Goal: Contribute content

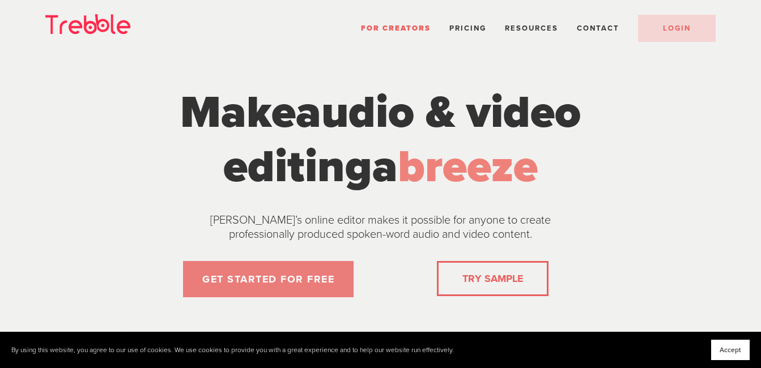
click at [294, 277] on link "GET STARTED FOR FREE" at bounding box center [268, 279] width 171 height 36
click at [244, 281] on link "GET STARTED FOR FREE" at bounding box center [268, 279] width 171 height 36
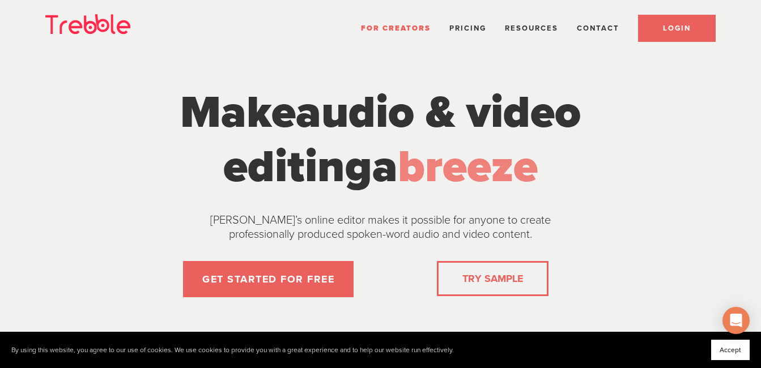
click at [670, 30] on span "LOGIN" at bounding box center [677, 28] width 28 height 9
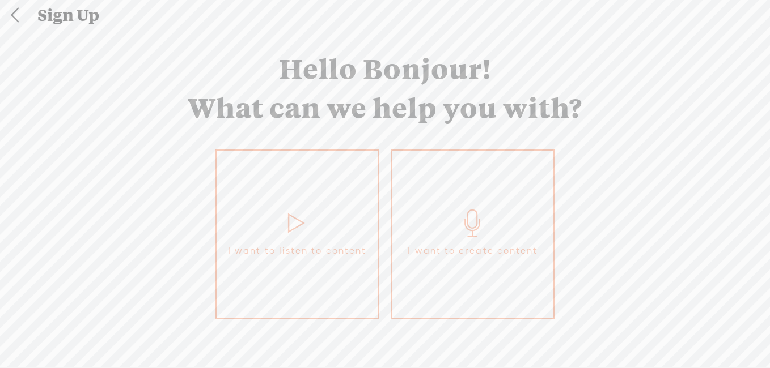
click at [455, 261] on link "I want to create content" at bounding box center [473, 235] width 164 height 170
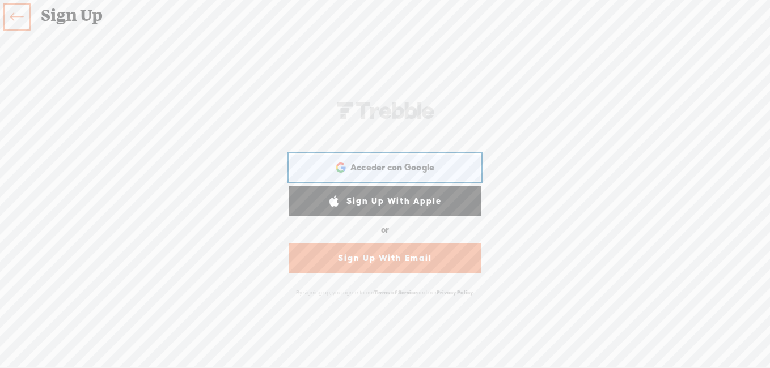
click at [414, 160] on div "Acceder con Google Acceder con Google. Se abre en una pestaña nueva" at bounding box center [384, 168] width 177 height 26
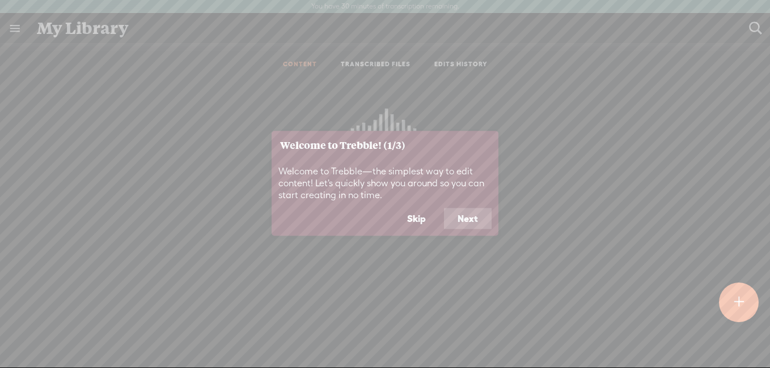
click at [424, 220] on button "Skip" at bounding box center [416, 219] width 46 height 22
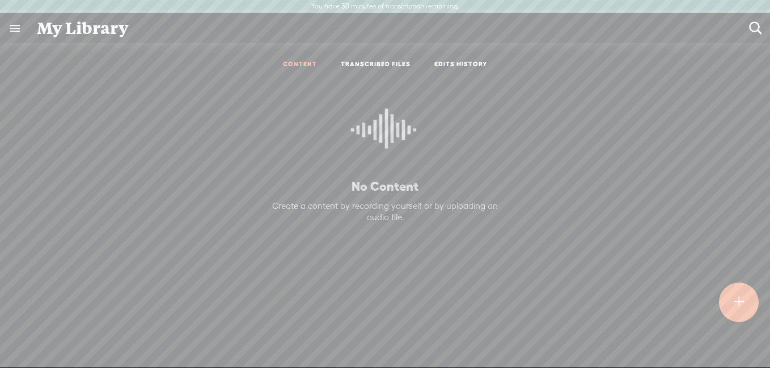
click at [731, 308] on div at bounding box center [739, 303] width 40 height 40
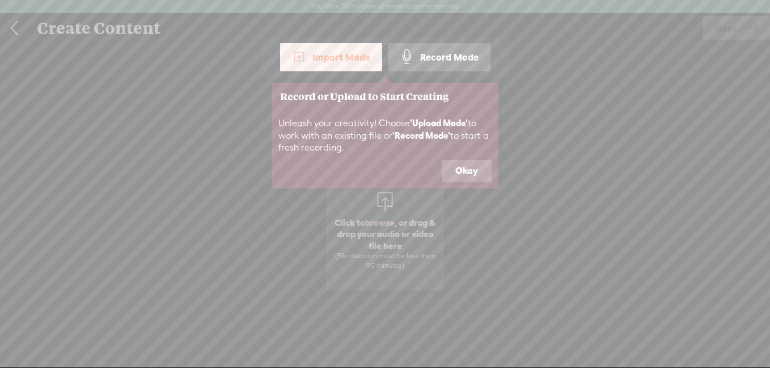
click at [470, 170] on button "Okay" at bounding box center [467, 171] width 50 height 22
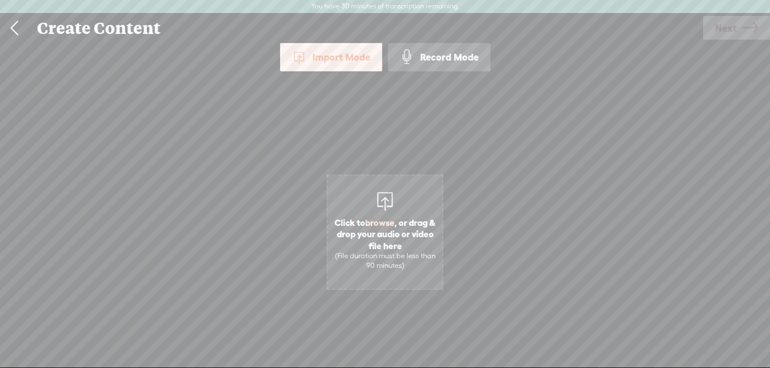
click at [424, 216] on span "Click to browse , or drag & drop your audio or video file here (File duration m…" at bounding box center [385, 243] width 114 height 65
click at [334, 59] on div "Import Mode" at bounding box center [331, 57] width 102 height 28
click at [11, 22] on link at bounding box center [14, 28] width 28 height 29
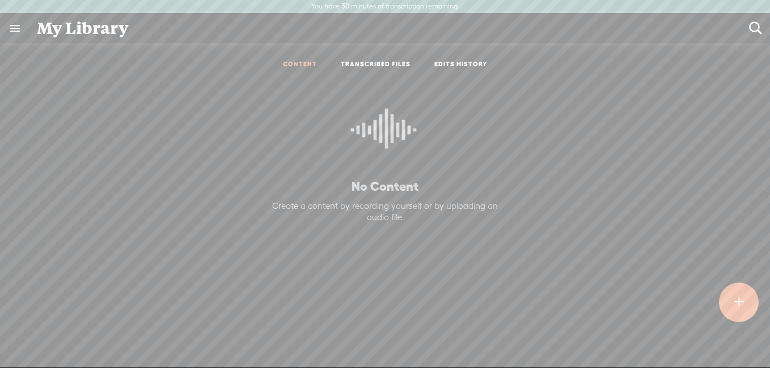
click at [11, 22] on link at bounding box center [14, 28] width 29 height 29
click at [226, 198] on body "You have 30 minutes of transcription remaining. Upgrade to increase your limit …" at bounding box center [385, 184] width 770 height 368
click at [739, 314] on t at bounding box center [739, 302] width 10 height 25
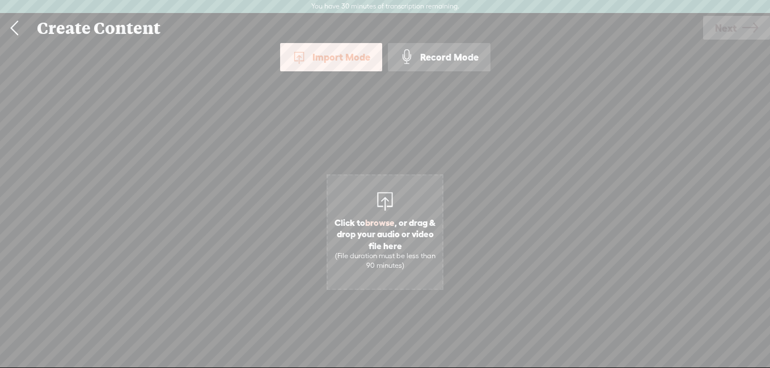
click at [407, 260] on div "(File duration must be less than 90 minutes)" at bounding box center [384, 261] width 103 height 19
click at [400, 273] on span "Click to browse , or drag & drop your audio or video file here (File duration m…" at bounding box center [385, 243] width 114 height 65
click at [22, 36] on link at bounding box center [14, 28] width 28 height 29
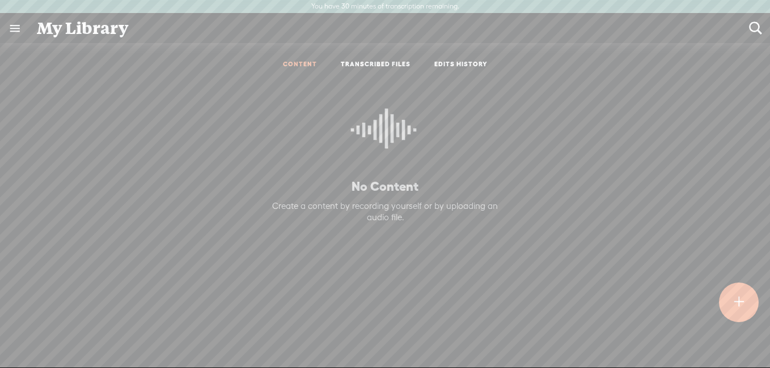
click at [447, 56] on ul "CONTENT TRANSCRIBED FILES EDITS HISTORY" at bounding box center [385, 65] width 300 height 27
click at [394, 68] on link "TRANSCRIBED FILES" at bounding box center [376, 65] width 70 height 10
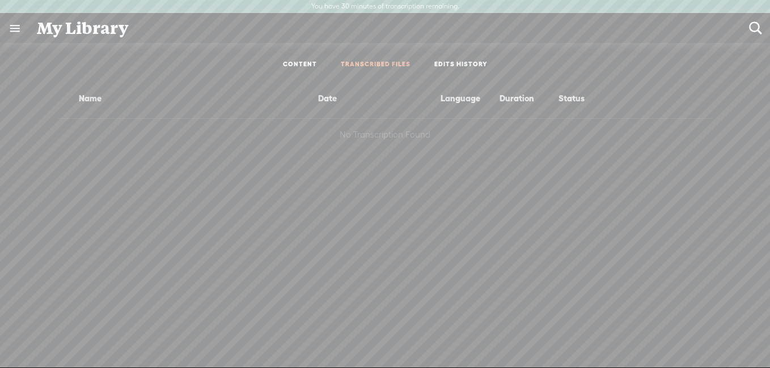
click at [15, 33] on link at bounding box center [14, 28] width 29 height 29
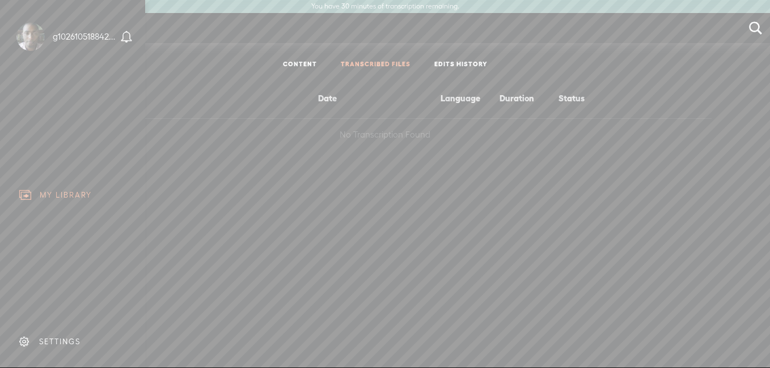
click at [46, 202] on div "MY LIBRARY" at bounding box center [73, 196] width 128 height 26
click at [195, 84] on body "You have 30 minutes of transcription remaining. Upgrade to increase your limit …" at bounding box center [385, 184] width 770 height 368
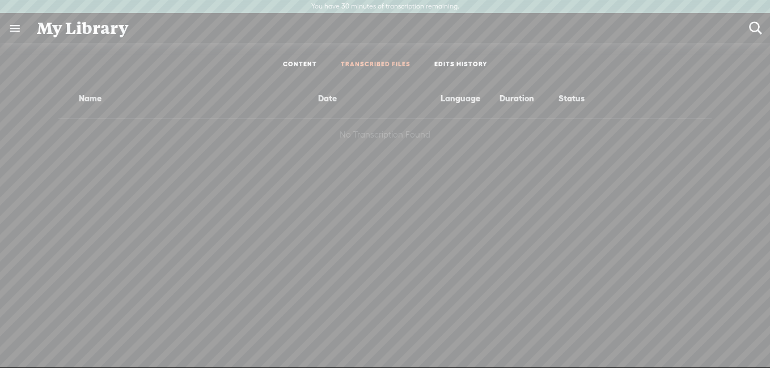
click at [309, 56] on ul "CONTENT TRANSCRIBED FILES EDITS HISTORY" at bounding box center [385, 65] width 300 height 27
click at [308, 61] on link "CONTENT" at bounding box center [300, 65] width 34 height 10
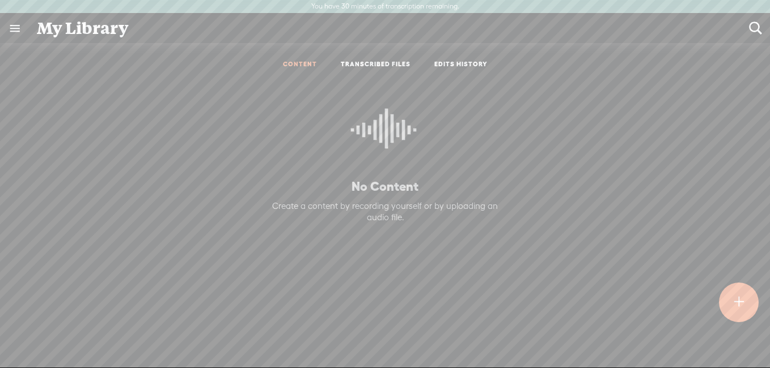
scroll to position [1, 0]
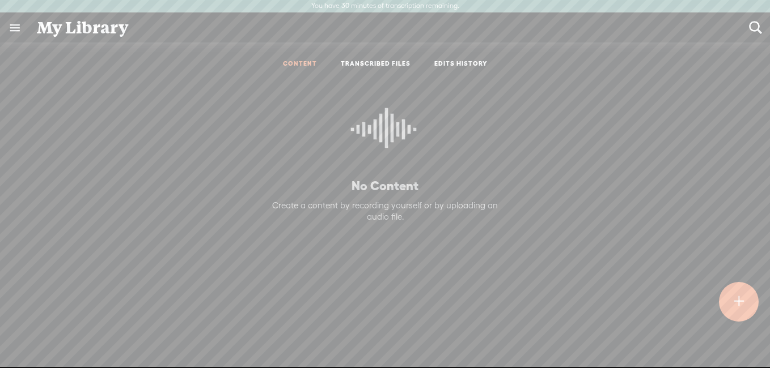
click at [739, 302] on t at bounding box center [739, 302] width 10 height 25
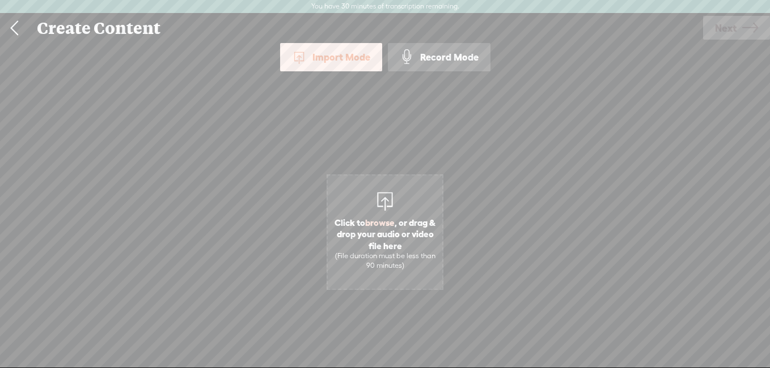
click at [374, 222] on span "browse" at bounding box center [379, 223] width 29 height 10
click at [595, 114] on div "Import Mode Import Mode Record Mode Text Language: *: English (US) English (US)…" at bounding box center [385, 211] width 770 height 336
click at [393, 239] on span "Click to browse , or drag & drop your audio or video file here (File duration m…" at bounding box center [385, 243] width 114 height 65
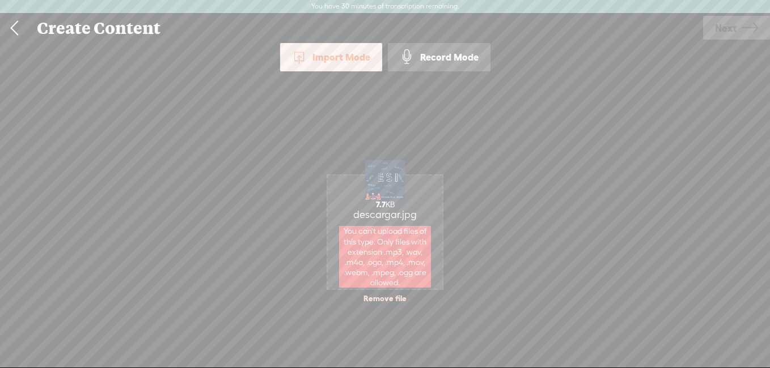
click at [570, 248] on div "Import Mode Import Mode Record Mode Text Language: *: English (US) English (US)…" at bounding box center [385, 211] width 770 height 336
click at [420, 53] on div "Record Mode" at bounding box center [439, 57] width 103 height 28
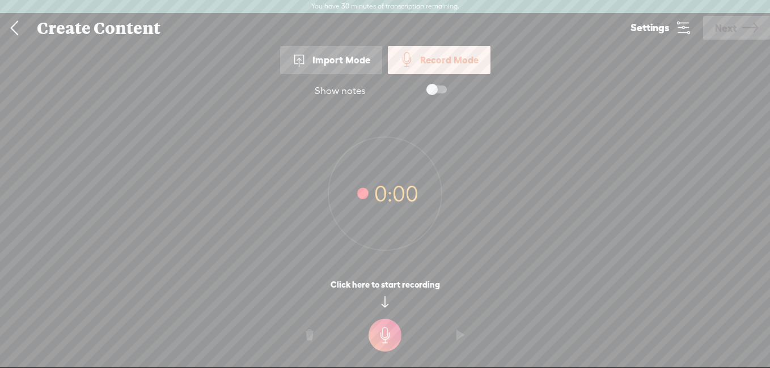
click at [391, 348] on t at bounding box center [384, 335] width 33 height 33
click at [383, 346] on t at bounding box center [384, 343] width 33 height 33
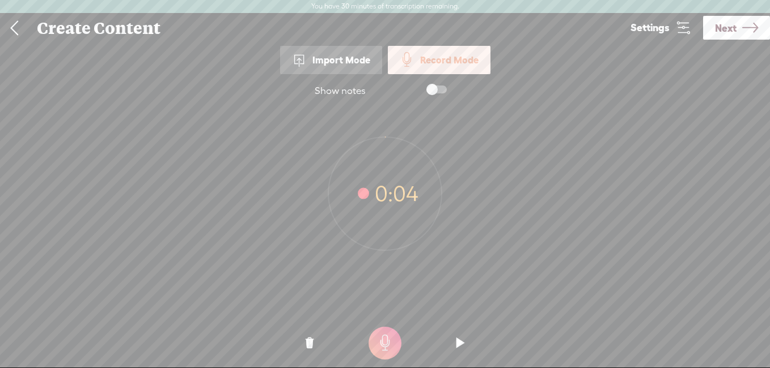
click at [725, 27] on span "Next" at bounding box center [726, 28] width 22 height 29
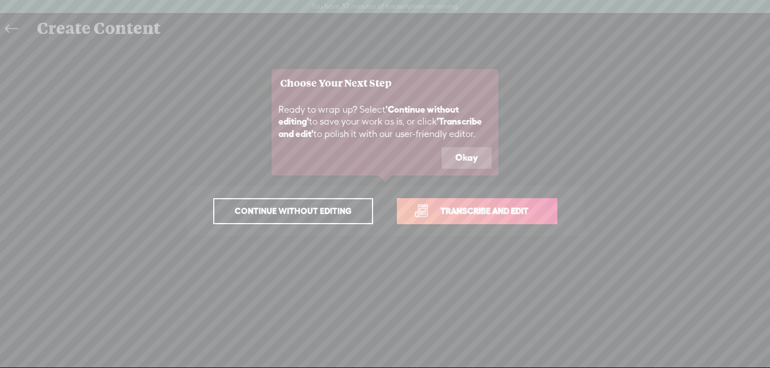
click at [472, 155] on button "Okay" at bounding box center [467, 158] width 50 height 22
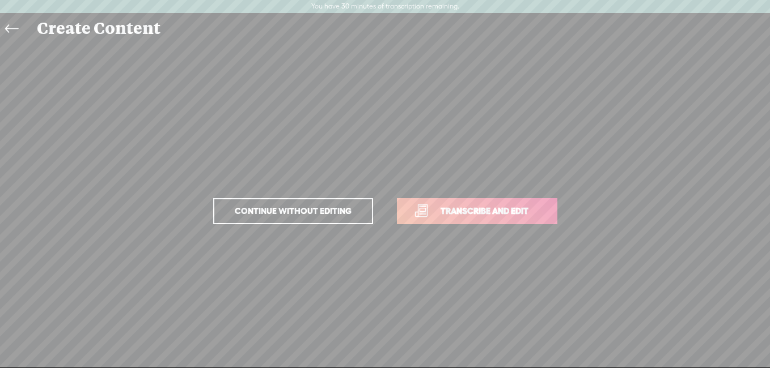
click at [329, 210] on span "Continue without editing" at bounding box center [293, 211] width 141 height 16
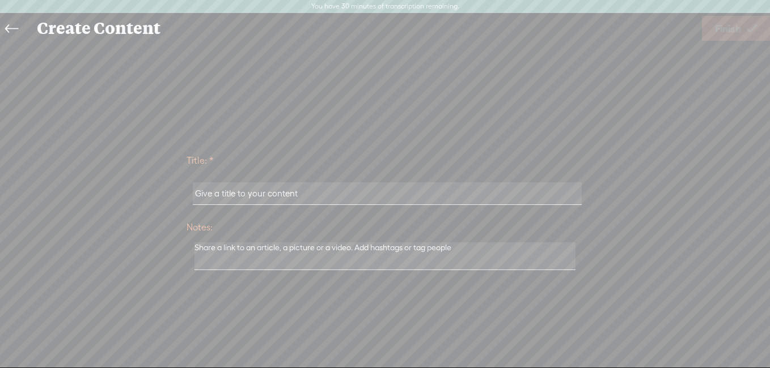
drag, startPoint x: 316, startPoint y: 195, endPoint x: 200, endPoint y: 201, distance: 116.3
click at [200, 201] on input "text" at bounding box center [387, 194] width 388 height 22
drag, startPoint x: 303, startPoint y: 198, endPoint x: 241, endPoint y: 200, distance: 61.2
click at [241, 200] on input "text" at bounding box center [387, 194] width 388 height 22
drag, startPoint x: 328, startPoint y: 185, endPoint x: 323, endPoint y: 194, distance: 10.4
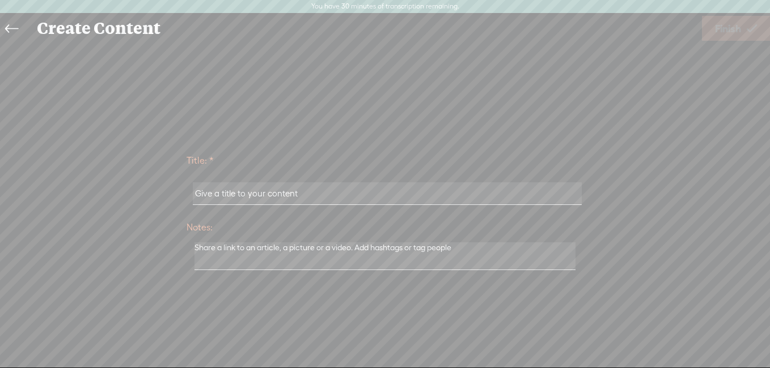
click at [327, 189] on input "text" at bounding box center [387, 194] width 388 height 22
click at [323, 195] on input "text" at bounding box center [387, 194] width 388 height 22
type input "ESI Y TECNOLOGIA"
click at [728, 31] on span "Finish" at bounding box center [728, 28] width 26 height 29
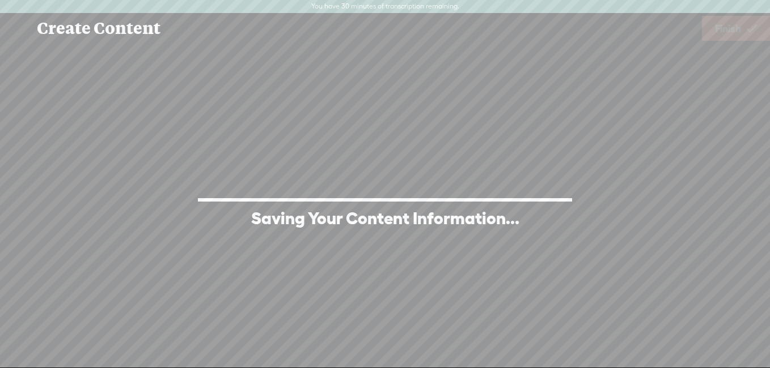
scroll to position [1, 0]
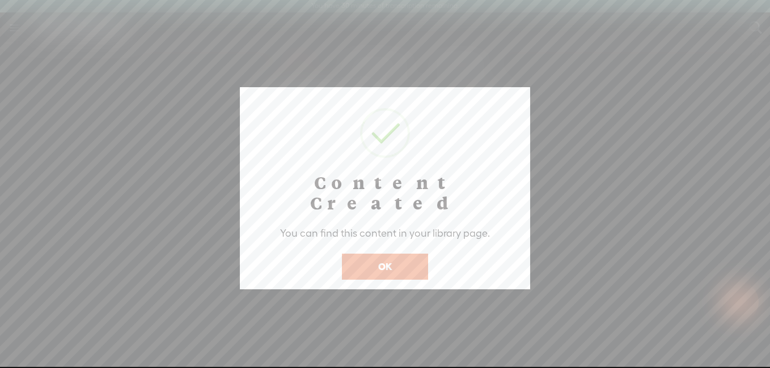
click at [401, 254] on button "OK" at bounding box center [385, 267] width 86 height 26
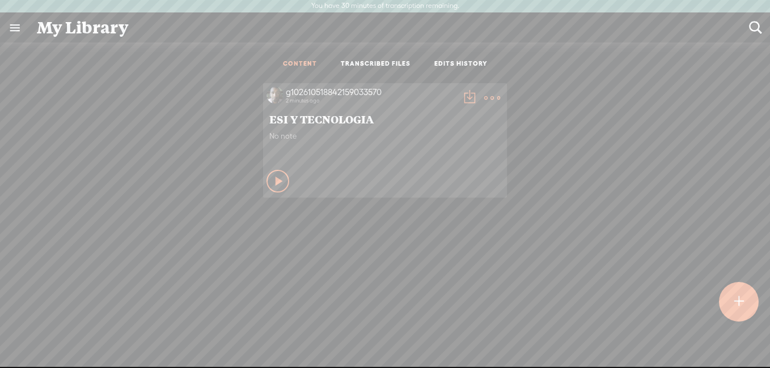
click at [461, 101] on t at bounding box center [469, 98] width 16 height 16
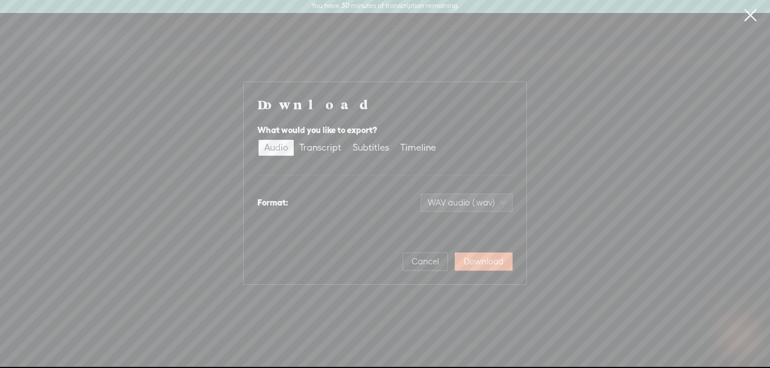
scroll to position [0, 0]
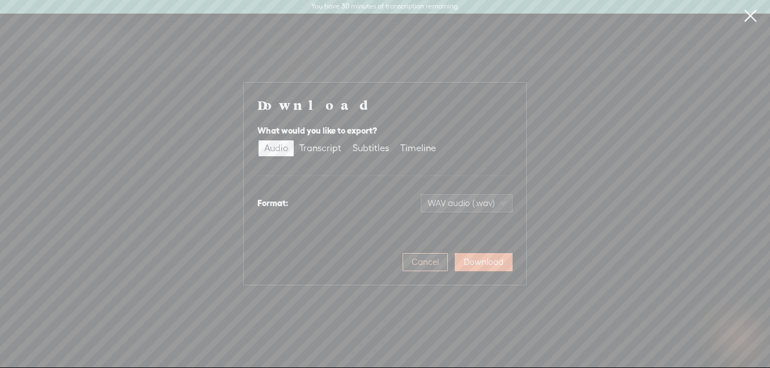
click at [432, 262] on span "Cancel" at bounding box center [425, 262] width 27 height 11
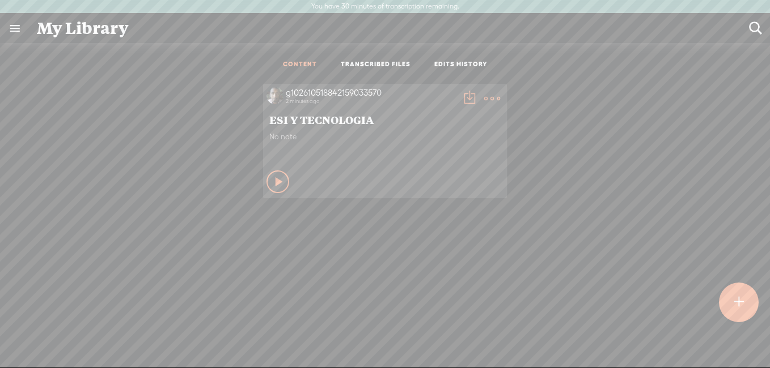
click at [485, 97] on t at bounding box center [492, 99] width 16 height 16
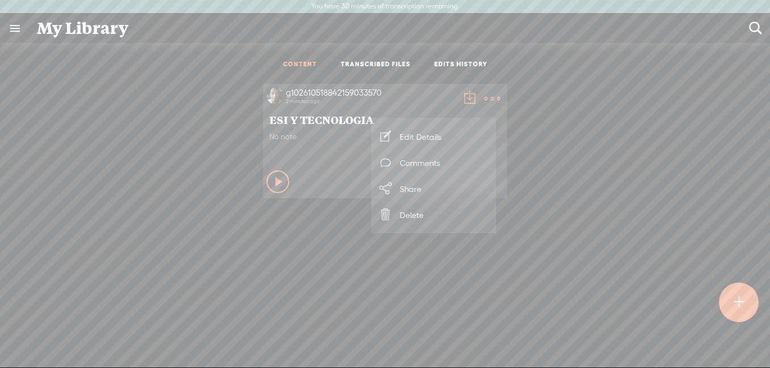
click at [572, 190] on div "g102610518842159033570 2 minutes ago ESI Y TECNOLOGIA No note Play Content" at bounding box center [385, 141] width 753 height 126
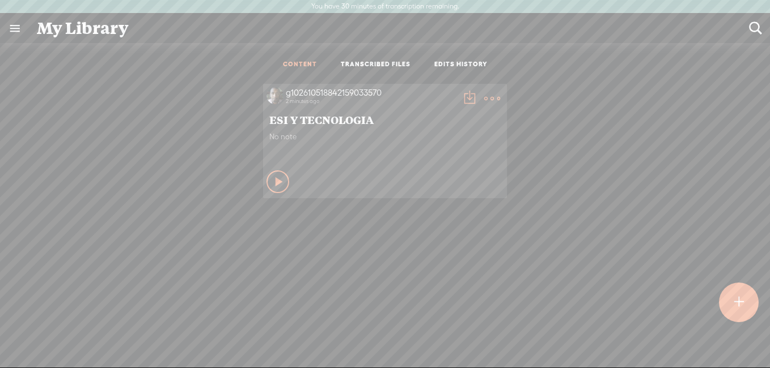
click at [394, 146] on div "No note" at bounding box center [384, 149] width 231 height 34
click at [330, 123] on span "ESI Y TECNOLOGIA" at bounding box center [384, 120] width 231 height 14
click at [736, 301] on t at bounding box center [739, 302] width 10 height 25
click at [272, 135] on span "No note" at bounding box center [384, 137] width 231 height 10
click at [484, 99] on t at bounding box center [492, 99] width 16 height 16
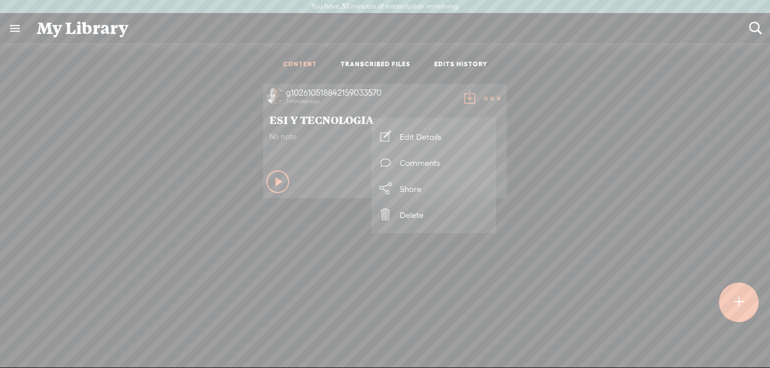
click at [421, 192] on link "Share" at bounding box center [433, 189] width 113 height 26
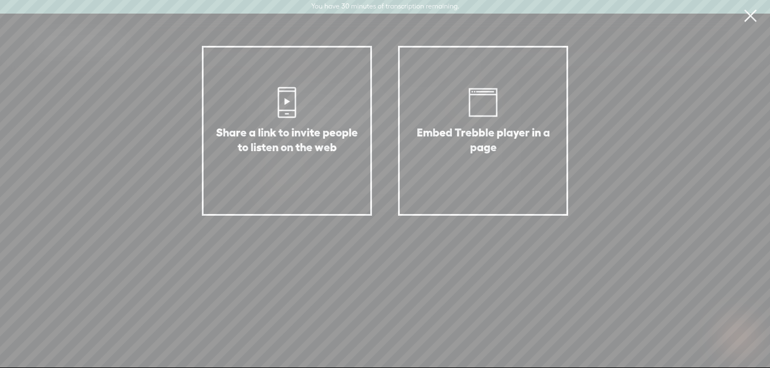
click at [473, 168] on div "Embed Trebble player in a page" at bounding box center [483, 153] width 143 height 57
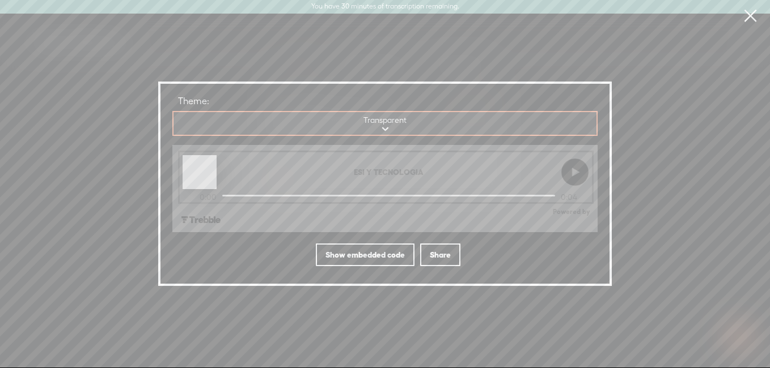
click at [398, 126] on select "Transparent Blurred cover art" at bounding box center [385, 123] width 424 height 23
click at [630, 43] on div "Share a link to invite people to listen on the web Embed Trebble player in a pa…" at bounding box center [385, 184] width 770 height 368
click at [494, 33] on div "Share a link to invite people to listen on the web Embed Trebble player in a pa…" at bounding box center [385, 184] width 770 height 368
click at [269, 58] on div "Share a link to invite people to listen on the web Embed Trebble player in a pa…" at bounding box center [385, 184] width 770 height 368
click at [748, 15] on link at bounding box center [750, 16] width 28 height 32
